Goal: Check status

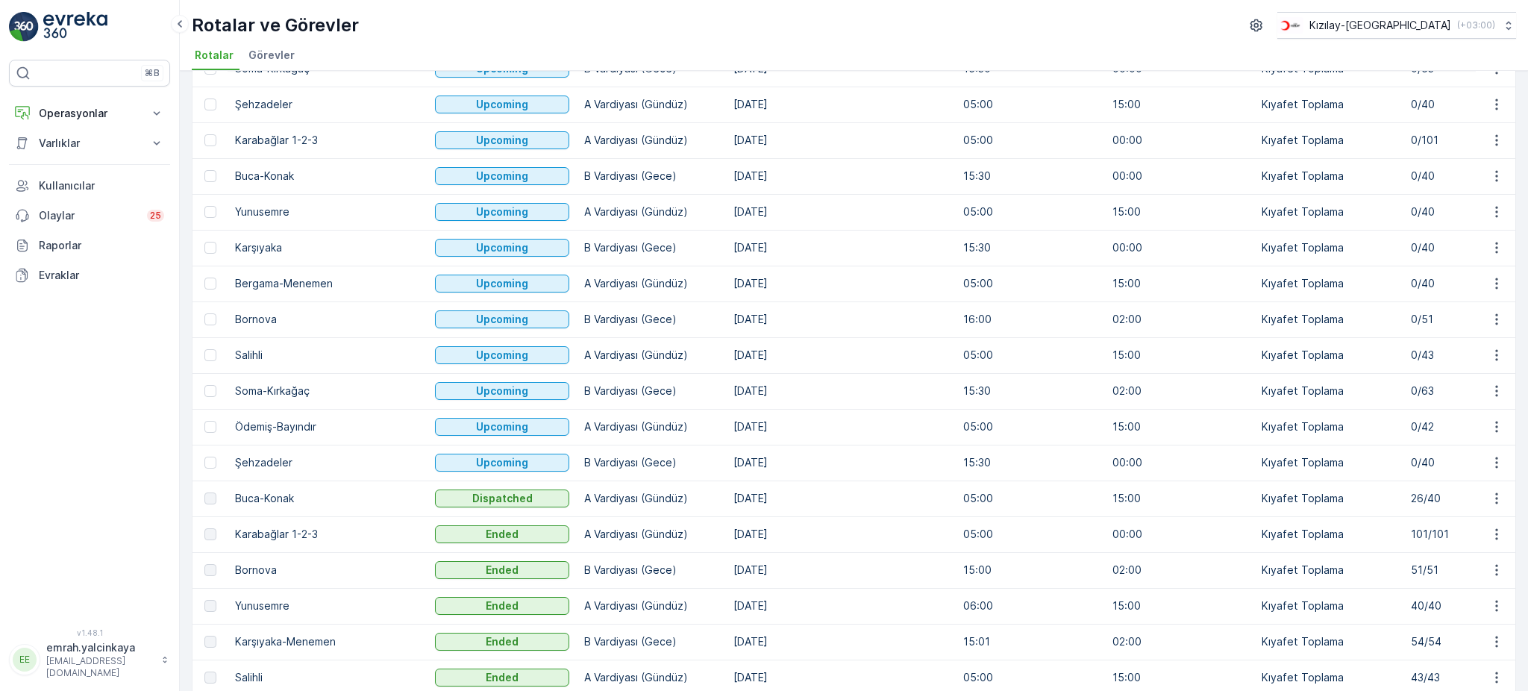
scroll to position [198, 0]
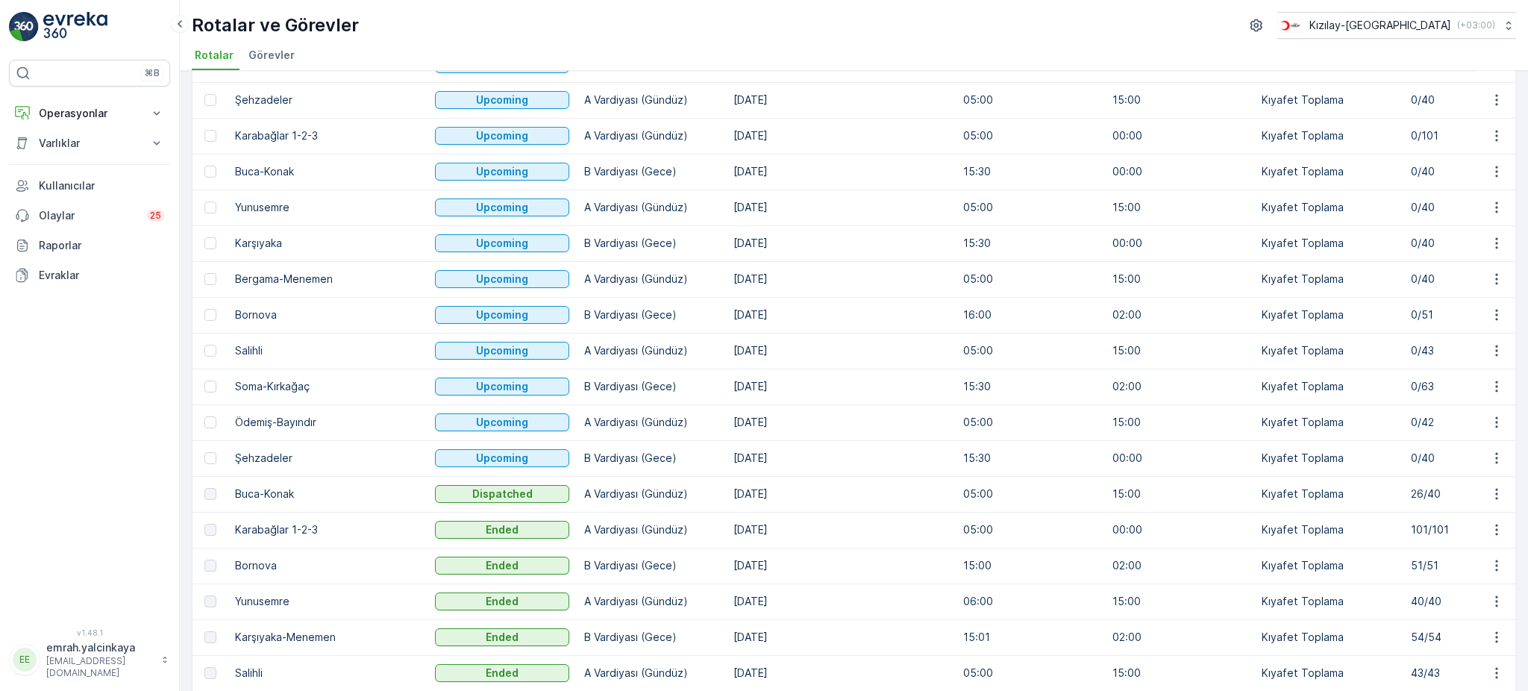
click at [1403, 493] on td "26/40" at bounding box center [1477, 494] width 149 height 36
click at [900, 214] on td "[DATE]" at bounding box center [841, 207] width 230 height 36
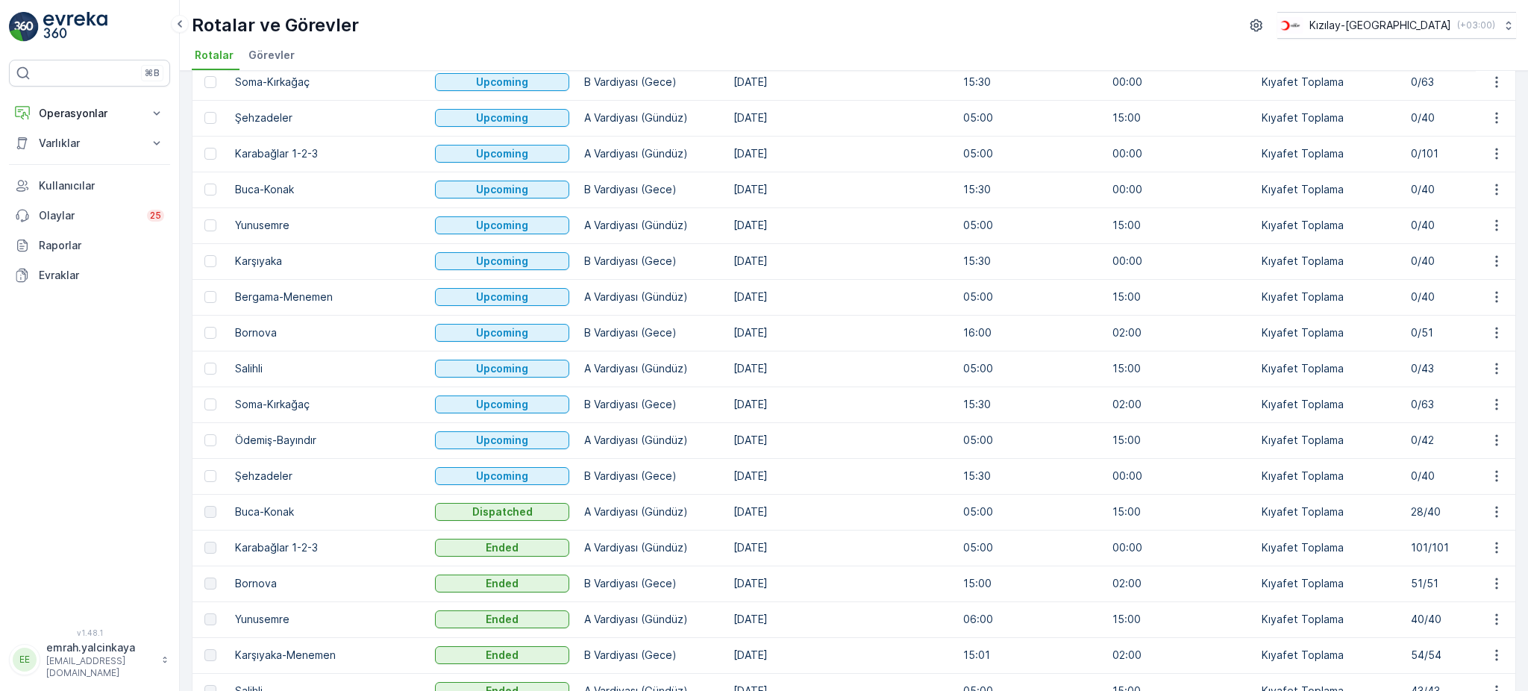
scroll to position [198, 0]
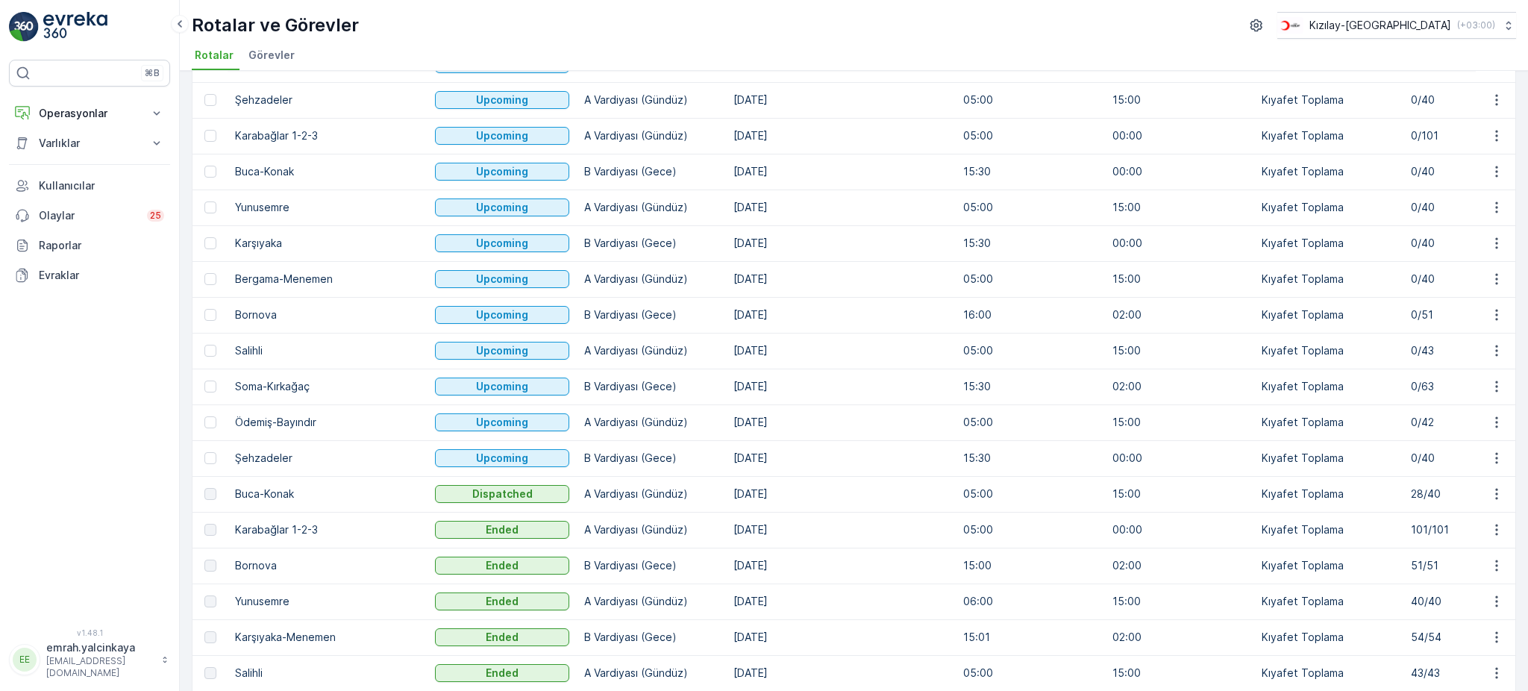
click at [1403, 486] on td "28/40" at bounding box center [1477, 494] width 149 height 36
click at [1423, 484] on td "28/40" at bounding box center [1477, 494] width 149 height 36
